Goal: Transaction & Acquisition: Purchase product/service

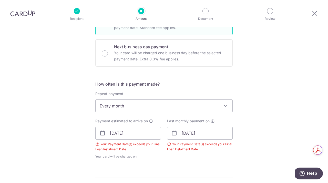
scroll to position [163, 0]
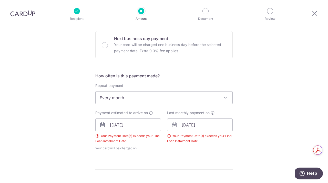
click at [119, 101] on span "Every month" at bounding box center [164, 97] width 137 height 12
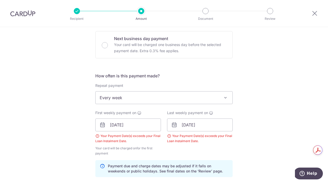
click at [112, 98] on span "Every week" at bounding box center [164, 97] width 137 height 12
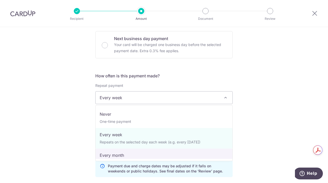
select select "3"
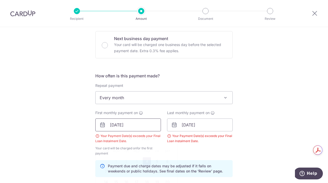
click at [122, 126] on input "04/09/2025" at bounding box center [128, 124] width 66 height 13
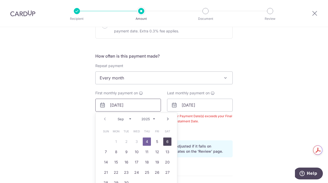
scroll to position [183, 0]
click at [130, 118] on select "Sep Oct Nov Dec" at bounding box center [125, 118] width 14 height 4
click at [137, 142] on link "1" at bounding box center [137, 141] width 8 height 8
type input "01/10/2025"
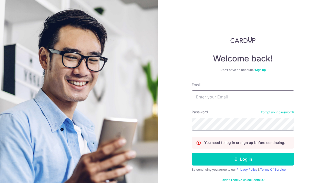
click at [202, 95] on input "Email" at bounding box center [243, 96] width 103 height 13
type input "[EMAIL_ADDRESS][DOMAIN_NAME]"
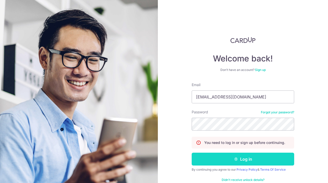
click at [243, 159] on button "Log in" at bounding box center [243, 158] width 103 height 13
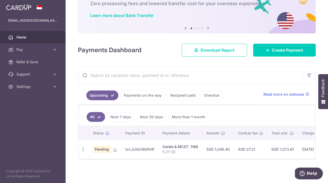
scroll to position [33, 0]
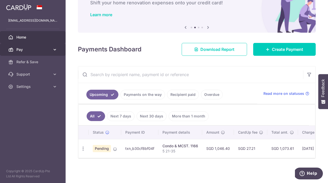
click at [15, 52] on link "Pay" at bounding box center [33, 49] width 66 height 12
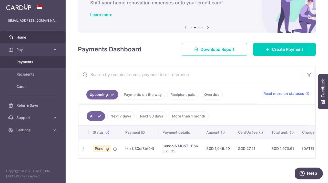
click at [24, 61] on span "Payments" at bounding box center [33, 61] width 34 height 5
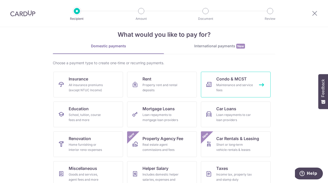
scroll to position [21, 0]
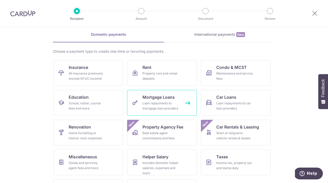
click at [160, 104] on div "Loan repayments to mortgage loan providers" at bounding box center [161, 106] width 37 height 10
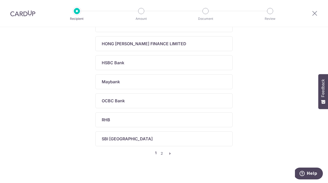
scroll to position [210, 0]
click at [162, 153] on link "2" at bounding box center [162, 152] width 6 height 6
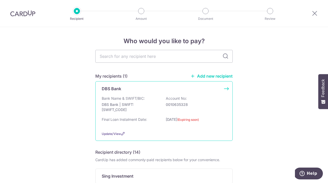
scroll to position [0, 0]
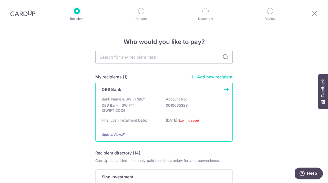
click at [172, 120] on p "01/09/2025 (Expiring soon)" at bounding box center [194, 121] width 57 height 8
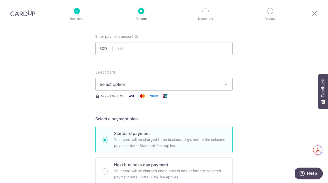
scroll to position [26, 0]
click at [120, 51] on input "text" at bounding box center [163, 49] width 137 height 13
type input "4,967.00"
click at [135, 87] on span "Select option" at bounding box center [160, 85] width 120 height 6
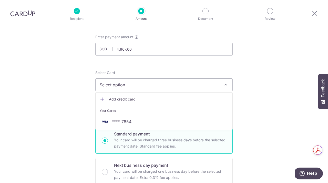
click at [128, 121] on span "**** 7854" at bounding box center [121, 121] width 19 height 6
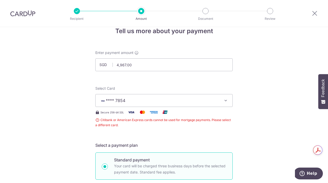
scroll to position [0, 0]
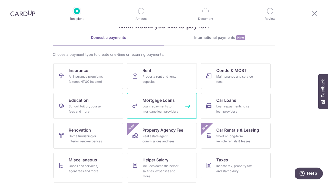
scroll to position [22, 0]
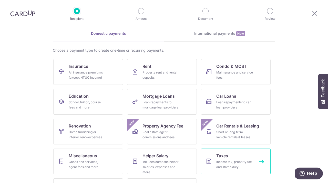
click at [227, 163] on div "Income tax, property tax and stamp duty" at bounding box center [234, 164] width 37 height 10
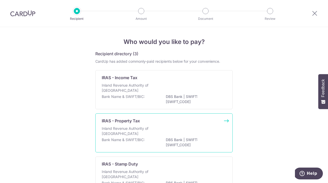
click at [151, 131] on p "Inland Revenue Authority of Singapore" at bounding box center [129, 131] width 54 height 10
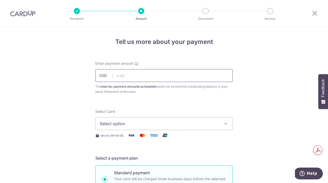
click at [119, 77] on input "text" at bounding box center [163, 75] width 137 height 13
type input "470.00"
click at [178, 111] on div "Select Card Select option Add credit card Your Cards **** 7854" at bounding box center [163, 119] width 137 height 21
click at [126, 121] on span "Select option" at bounding box center [160, 123] width 120 height 6
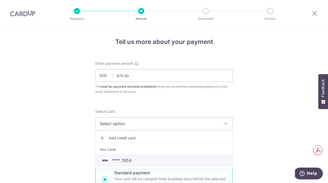
click at [126, 156] on link "**** 7854" at bounding box center [164, 160] width 137 height 12
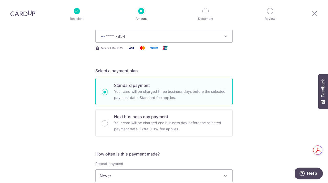
scroll to position [102, 0]
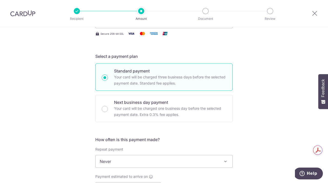
click at [227, 161] on span at bounding box center [226, 161] width 6 height 6
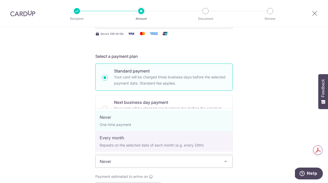
select select "3"
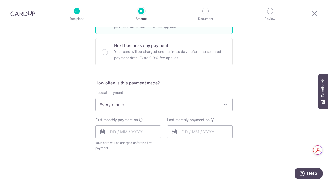
scroll to position [168, 0]
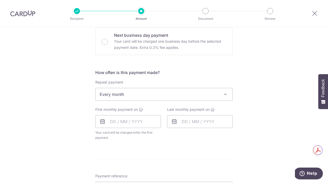
click at [105, 123] on icon at bounding box center [103, 121] width 6 height 6
click at [123, 122] on input "text" at bounding box center [128, 121] width 66 height 13
click at [160, 157] on table "Sun Mon Tue Wed Thu Fri Sat 1 2 3 4 5 6 7 8 9 10 11 12 13 14 15 16 17 18 19 20 …" at bounding box center [137, 173] width 72 height 62
click at [158, 158] on table "Sun Mon Tue Wed Thu Fri Sat 1 2 3 4 5 6 7 8 9 10 11 12 13 14 15 16 17 18 19 20 …" at bounding box center [137, 173] width 72 height 62
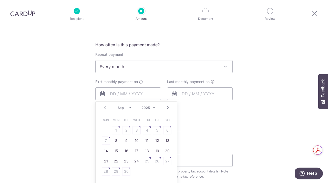
scroll to position [196, 0]
click at [158, 129] on table "Sun Mon Tue Wed Thu Fri Sat 1 2 3 4 5 6 7 8 9 10 11 12 13 14 15 16 17 18 19 20 …" at bounding box center [137, 145] width 72 height 62
click at [160, 126] on table "Sun Mon Tue Wed Thu Fri Sat 1 2 3 4 5 6 7 8 9 10 11 12 13 14 15 16 17 18 19 20 …" at bounding box center [137, 145] width 72 height 62
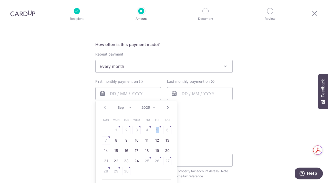
click at [158, 129] on table "Sun Mon Tue Wed Thu Fri Sat 1 2 3 4 5 6 7 8 9 10 11 12 13 14 15 16 17 18 19 20 …" at bounding box center [137, 145] width 72 height 62
click at [130, 107] on select "Sep Oct Nov Dec" at bounding box center [125, 107] width 14 height 4
click at [105, 141] on table "Sun Mon Tue Wed Thu Fri Sat 1 2 3 4 5 6 7 8 9 10 11 12 13 14 15 16 17 18 19 20 …" at bounding box center [137, 145] width 72 height 62
click at [230, 132] on form "Enter payment amount SGD 470.00 470.00 The total tax payment amounts scheduled …" at bounding box center [163, 75] width 137 height 423
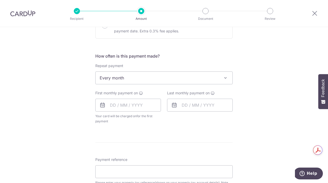
scroll to position [187, 0]
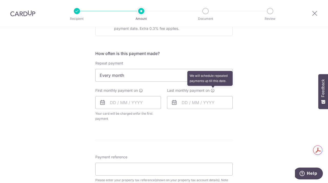
click at [213, 91] on icon at bounding box center [213, 90] width 4 height 4
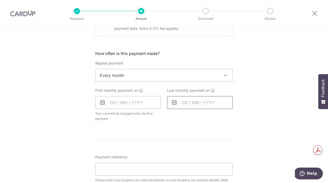
click at [197, 103] on input "text" at bounding box center [200, 102] width 66 height 13
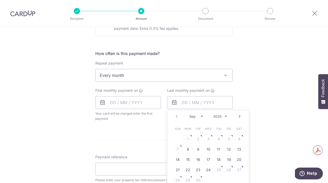
click at [225, 115] on select "2025 2026" at bounding box center [220, 116] width 14 height 4
click at [202, 115] on select "Jan Feb Mar Apr May Jun [DATE] Aug Sep Oct" at bounding box center [197, 116] width 14 height 4
click at [188, 148] on table "Sun Mon Tue Wed Thu Fri Sat 1 2 3 4 5 6 7 8 9 10 11 12 13 14 15 16 17 18 19 20 …" at bounding box center [209, 154] width 72 height 62
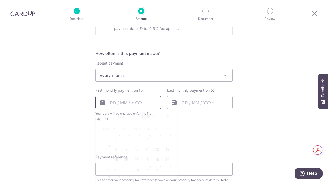
click at [146, 104] on input "text" at bounding box center [128, 102] width 66 height 13
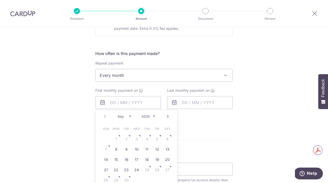
click at [203, 125] on div "How often is this payment made? Repeat payment Never Every month Every month To…" at bounding box center [163, 87] width 137 height 75
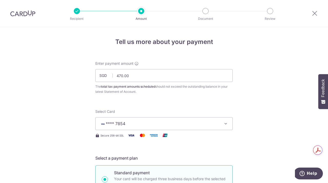
scroll to position [6, 0]
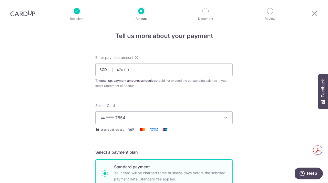
click at [225, 115] on icon "button" at bounding box center [225, 117] width 5 height 5
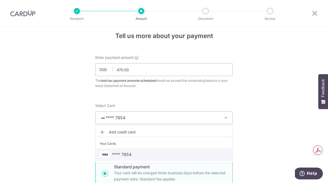
click at [128, 153] on span "**** 7854" at bounding box center [121, 154] width 19 height 6
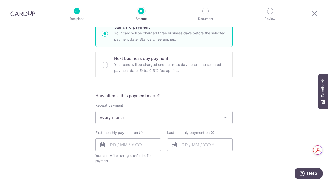
scroll to position [150, 0]
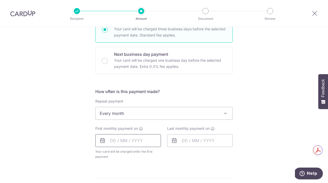
click at [106, 143] on input "text" at bounding box center [128, 140] width 66 height 13
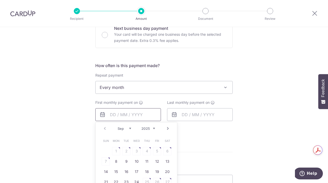
scroll to position [179, 0]
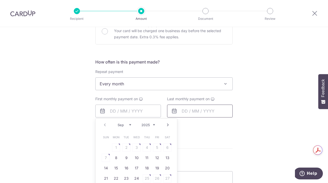
click at [187, 113] on input "text" at bounding box center [200, 110] width 66 height 13
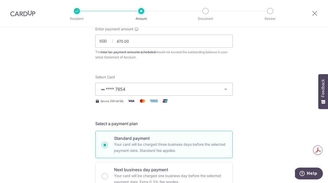
scroll to position [0, 0]
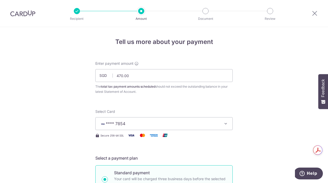
click at [187, 113] on div "Select Card **** 7854 Add credit card Your Cards **** 7854" at bounding box center [163, 119] width 137 height 21
